Goal: Task Accomplishment & Management: Manage account settings

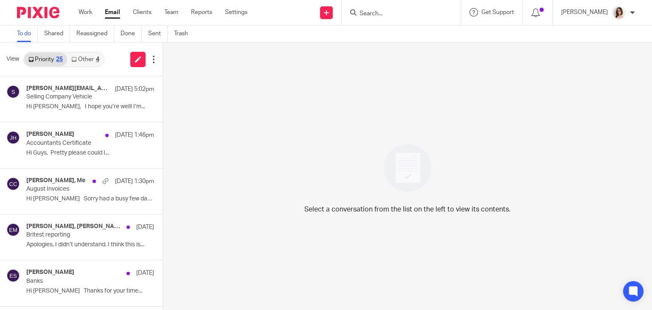
click at [110, 11] on link "Email" at bounding box center [112, 12] width 15 height 8
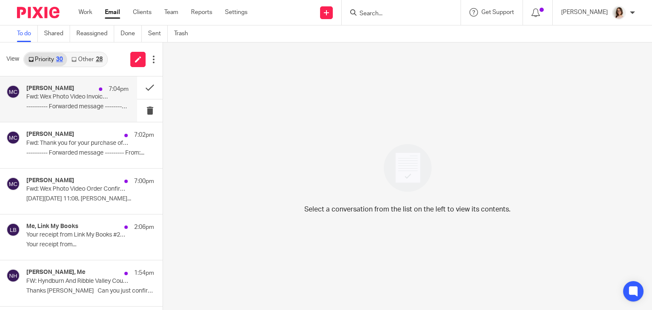
click at [93, 99] on p "Fwd: Wex Photo Video Invoice and Dispatch Notification SI659008" at bounding box center [67, 96] width 82 height 7
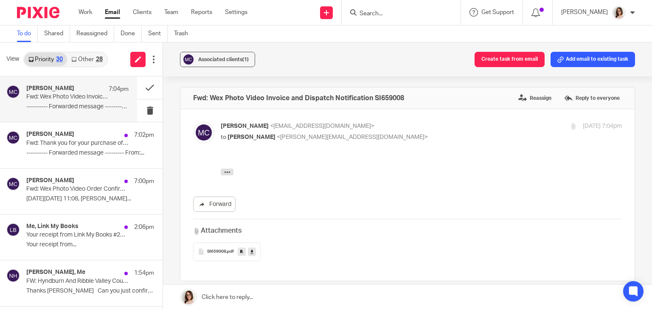
click at [251, 251] on icon at bounding box center [252, 251] width 3 height 6
click at [219, 251] on span "SI659008" at bounding box center [216, 251] width 19 height 5
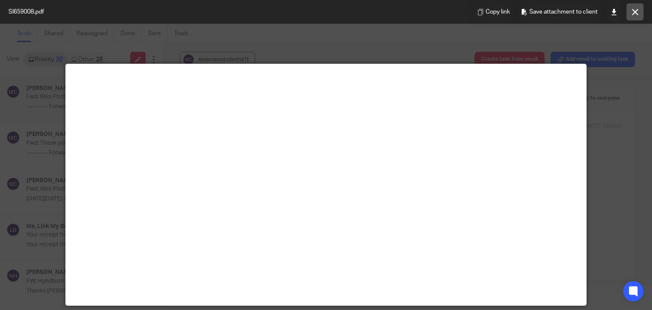
click at [633, 10] on icon at bounding box center [635, 12] width 6 height 6
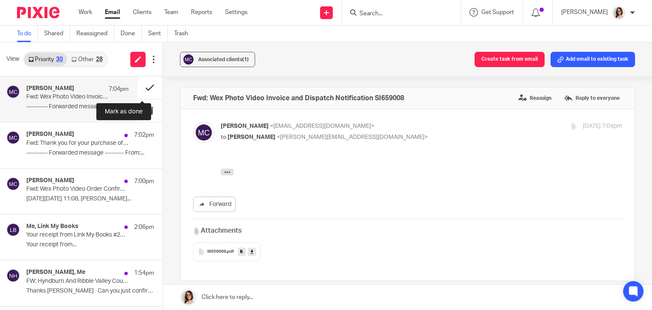
click at [138, 89] on button at bounding box center [149, 87] width 25 height 23
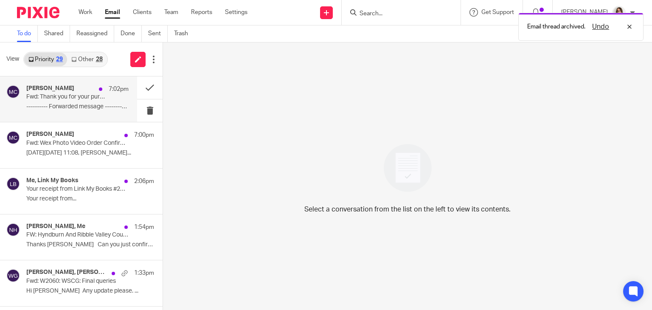
click at [82, 107] on p "---------- Forwarded message --------- From:..." at bounding box center [77, 106] width 102 height 7
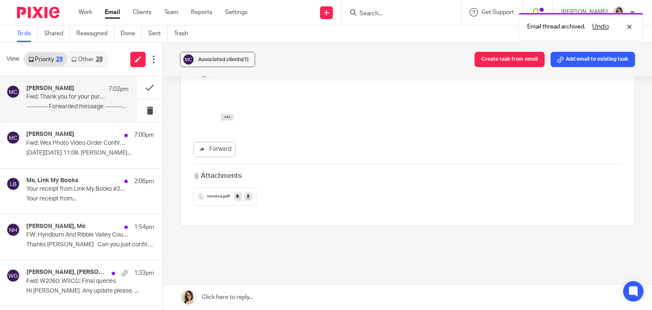
scroll to position [65, 0]
click at [212, 193] on span "invoice" at bounding box center [214, 195] width 15 height 5
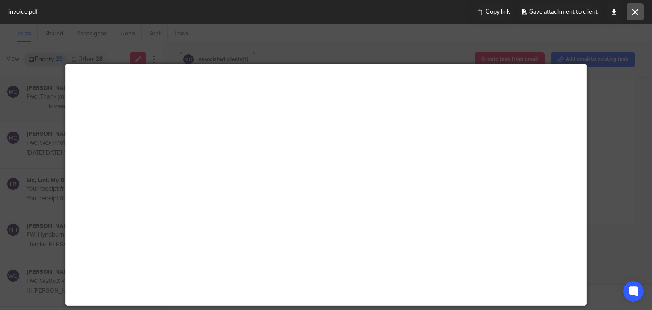
click at [639, 9] on button at bounding box center [635, 11] width 17 height 17
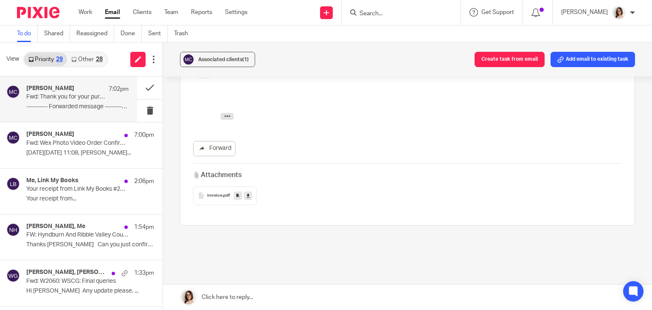
click at [248, 195] on link at bounding box center [248, 196] width 8 height 8
click at [142, 86] on button at bounding box center [149, 87] width 25 height 23
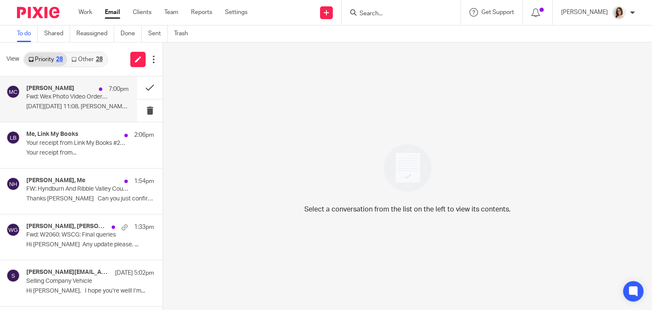
click at [89, 96] on p "Fwd: Wex Photo Video Order Confirmation WO0000395625" at bounding box center [67, 96] width 82 height 7
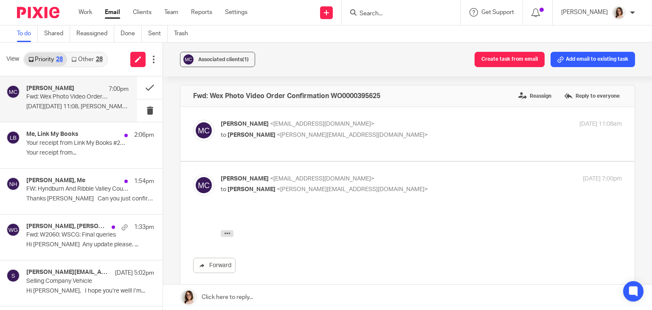
scroll to position [2, 0]
click at [365, 148] on div "Madison Cromwell <madisoncromwell01@gmail.com> to Caroline Carter <caroline@car…" at bounding box center [407, 134] width 429 height 28
click at [372, 152] on label at bounding box center [407, 134] width 454 height 54
click at [193, 120] on input "checkbox" at bounding box center [193, 120] width 0 height 0
checkbox input "true"
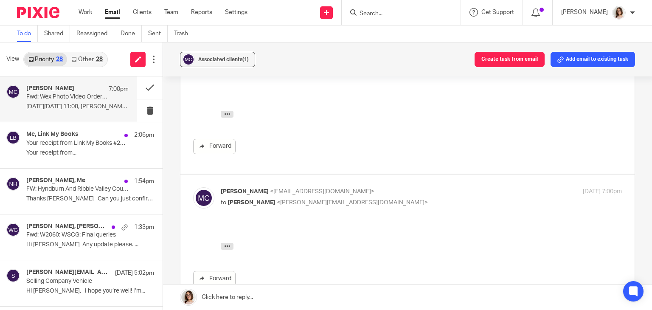
scroll to position [57, 0]
